Goal: Find specific page/section: Find specific page/section

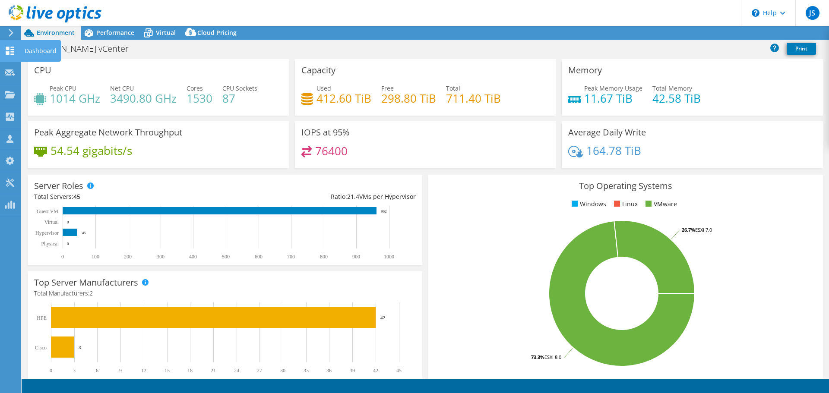
click at [13, 48] on icon at bounding box center [10, 51] width 10 height 8
select select "USD"
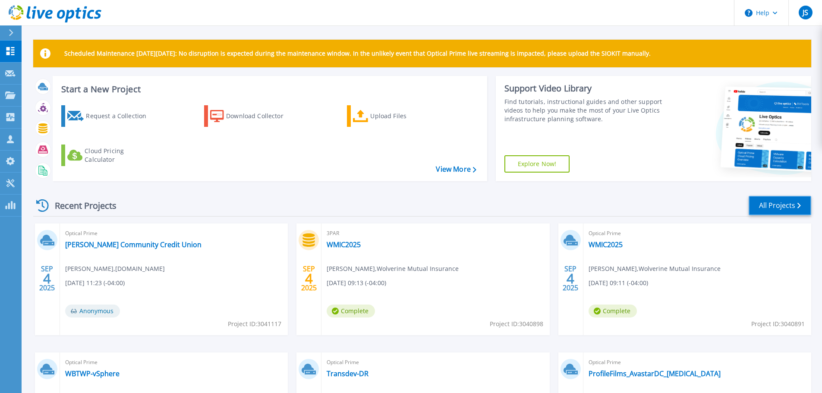
click at [768, 206] on link "All Projects" at bounding box center [780, 205] width 63 height 19
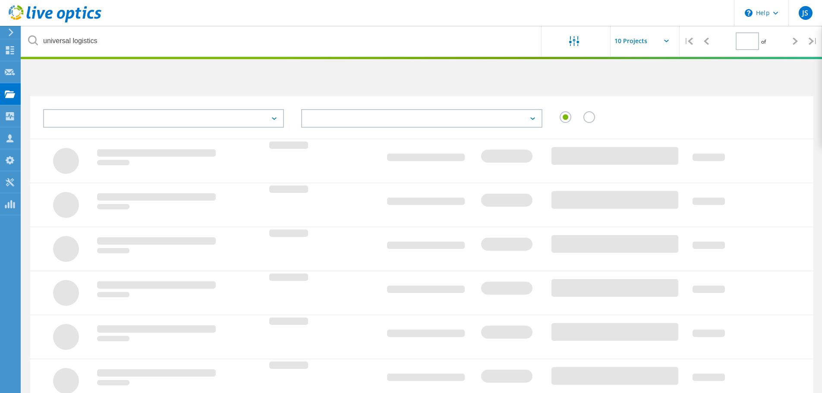
type input "1"
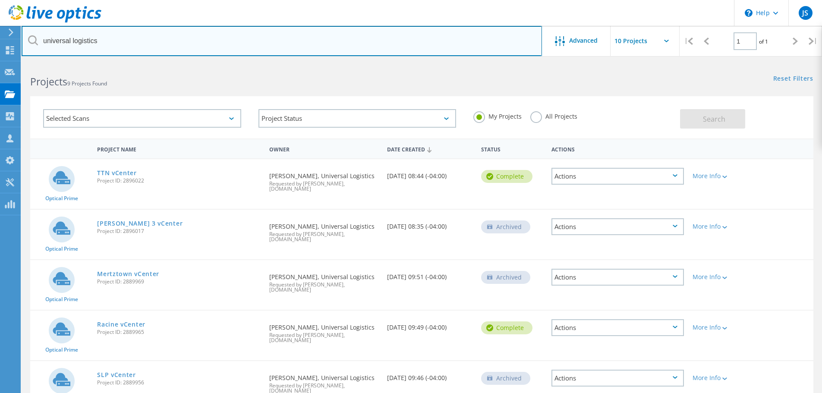
drag, startPoint x: 137, startPoint y: 47, endPoint x: 128, endPoint y: 45, distance: 9.3
click at [136, 47] on input "universal logistics" at bounding box center [282, 41] width 521 height 30
drag, startPoint x: 125, startPoint y: 40, endPoint x: 28, endPoint y: 42, distance: 97.1
click at [28, 42] on div "universal logistics" at bounding box center [282, 41] width 520 height 30
type input "[PERSON_NAME]"
